Goal: Task Accomplishment & Management: Use online tool/utility

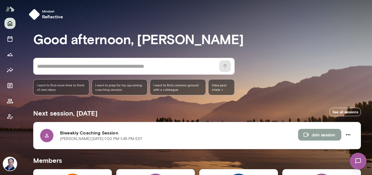
click at [318, 135] on button "Join session" at bounding box center [319, 135] width 43 height 12
